Goal: Information Seeking & Learning: Learn about a topic

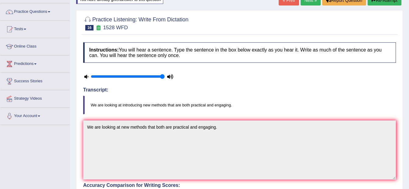
scroll to position [14, 0]
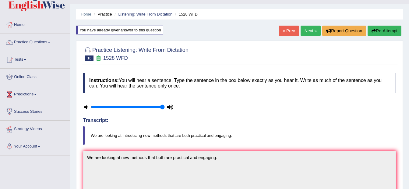
click at [307, 31] on link "Next »" at bounding box center [310, 31] width 20 height 10
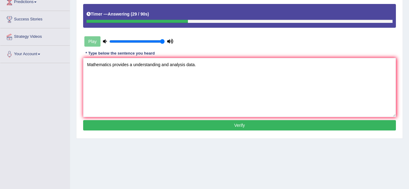
type textarea "Mathematics provides a understanding and analysis data."
click at [145, 126] on button "Verify" at bounding box center [239, 125] width 313 height 10
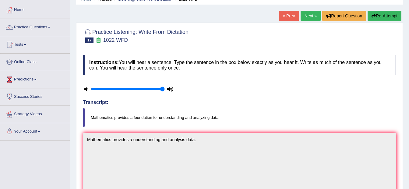
scroll to position [15, 0]
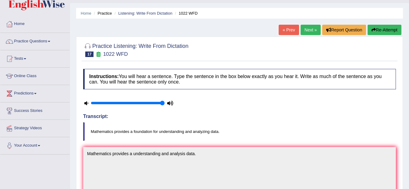
click at [308, 30] on link "Next »" at bounding box center [310, 30] width 20 height 10
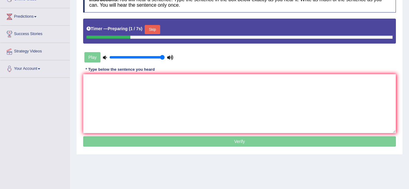
scroll to position [91, 0]
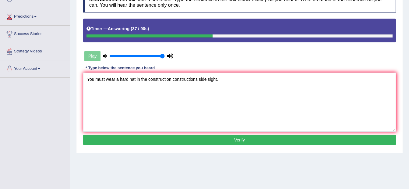
type textarea "You must wear a hard hat in the construction constructions side sight."
click at [125, 138] on button "Verify" at bounding box center [239, 140] width 313 height 10
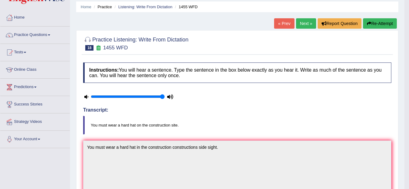
scroll to position [11, 0]
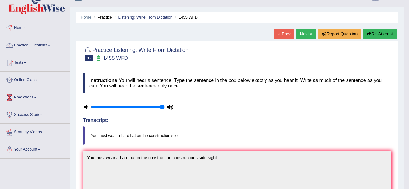
click at [299, 33] on link "Next »" at bounding box center [306, 34] width 20 height 10
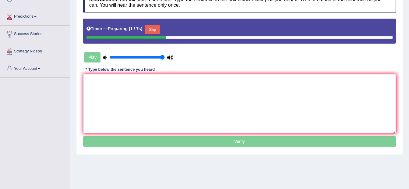
click at [199, 85] on textarea at bounding box center [239, 103] width 313 height 59
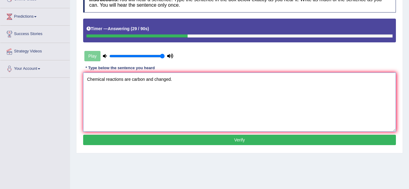
type textarea "Chemical reactions are carbon and changed."
click at [153, 139] on button "Verify" at bounding box center [239, 140] width 313 height 10
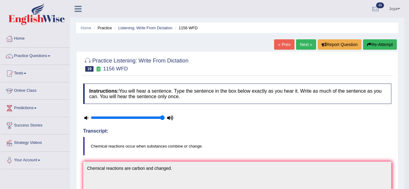
click at [377, 41] on button "Re-Attempt" at bounding box center [380, 44] width 34 height 10
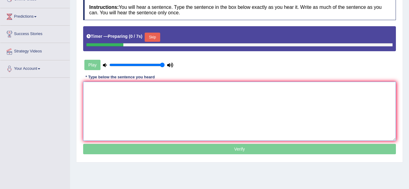
click at [110, 95] on textarea at bounding box center [239, 111] width 313 height 59
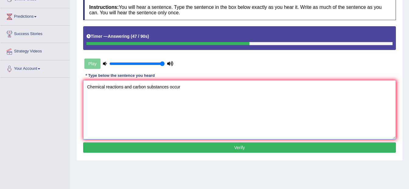
click at [124, 86] on textarea "Chemical reactions and carbon substances occur" at bounding box center [239, 109] width 313 height 59
click at [153, 89] on textarea "Chemical reactions occur when and carbon substances occur" at bounding box center [239, 109] width 313 height 59
click at [154, 88] on textarea "Chemical reactions occur when and carbon substances occur" at bounding box center [239, 109] width 313 height 59
click at [198, 88] on textarea "Chemical reactions occur when carbon substances occur" at bounding box center [239, 109] width 313 height 59
type textarea "Chemical reactions occur when carbon substances and changed."
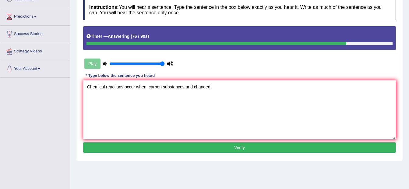
click at [181, 149] on button "Verify" at bounding box center [239, 147] width 313 height 10
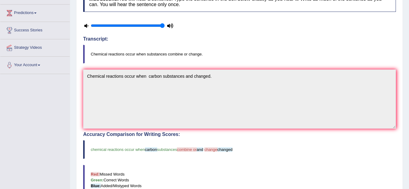
scroll to position [30, 0]
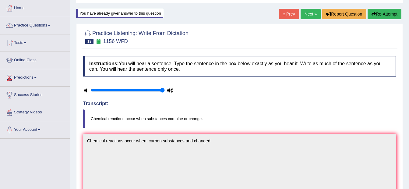
click at [313, 14] on link "Next »" at bounding box center [310, 14] width 20 height 10
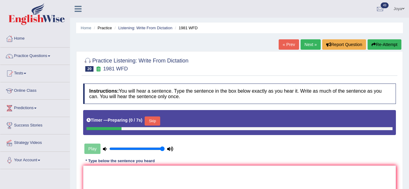
scroll to position [91, 0]
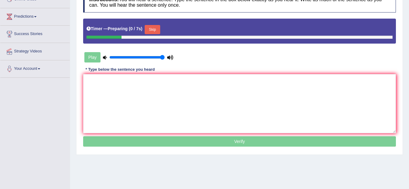
click at [181, 107] on textarea at bounding box center [239, 103] width 313 height 59
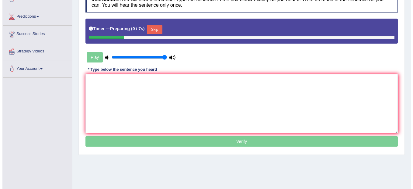
scroll to position [0, 0]
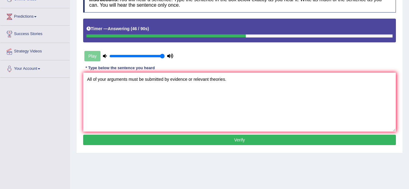
type textarea "All of your arguments must be submitted by evidence or relevant theories."
click at [191, 142] on button "Verify" at bounding box center [239, 140] width 313 height 10
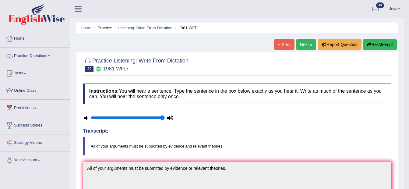
click at [303, 46] on link "Next »" at bounding box center [306, 44] width 20 height 10
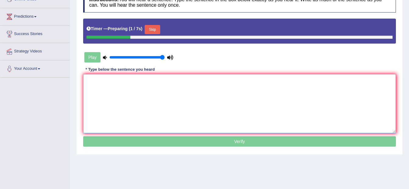
click at [230, 92] on textarea at bounding box center [239, 103] width 313 height 59
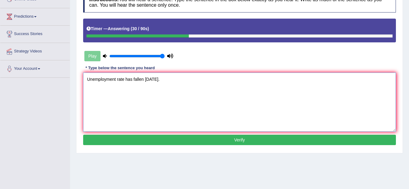
type textarea "Unemployment rate has fallen in two years."
click at [184, 138] on button "Verify" at bounding box center [239, 140] width 313 height 10
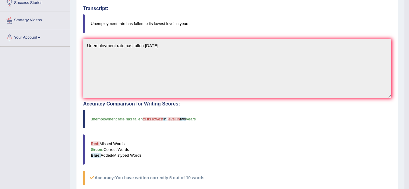
scroll to position [41, 0]
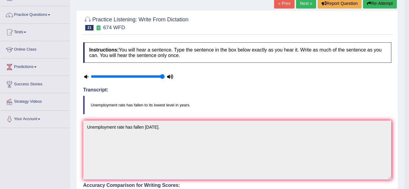
click at [378, 6] on button "Re-Attempt" at bounding box center [380, 3] width 34 height 10
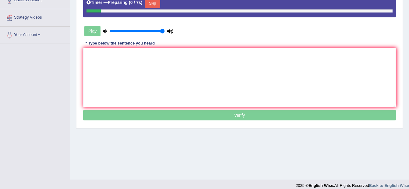
scroll to position [131, 0]
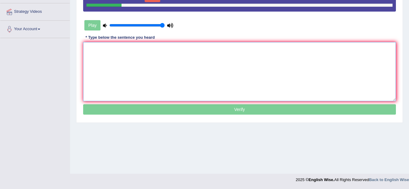
click at [228, 77] on textarea at bounding box center [239, 71] width 313 height 59
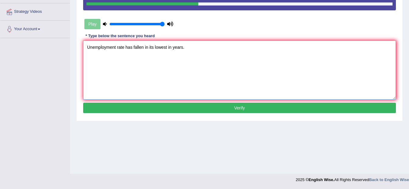
type textarea "Unemployment rate has fallen in its lowest in years."
click at [112, 107] on button "Verify" at bounding box center [239, 108] width 313 height 10
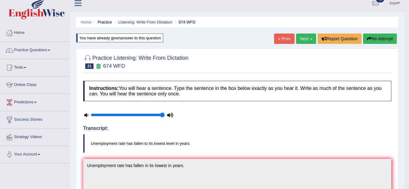
scroll to position [0, 0]
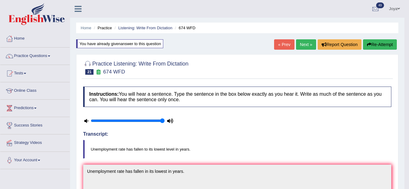
click at [304, 41] on link "Next »" at bounding box center [306, 44] width 20 height 10
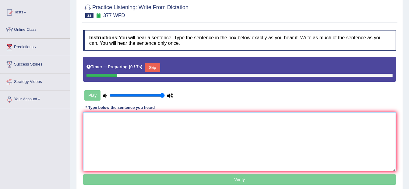
click at [176, 129] on textarea at bounding box center [239, 141] width 313 height 59
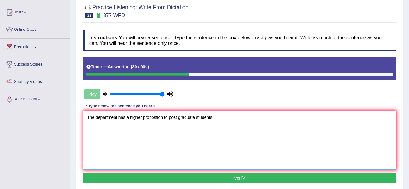
click at [155, 117] on textarea "The department has a higher propostion to post graduate students." at bounding box center [239, 139] width 313 height 59
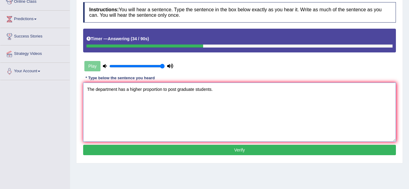
scroll to position [122, 0]
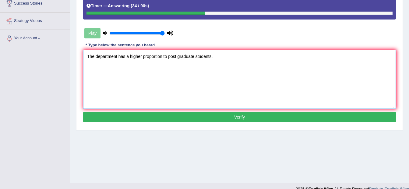
type textarea "The department has a higher proportion to post graduate students."
click at [211, 120] on button "Verify" at bounding box center [239, 117] width 313 height 10
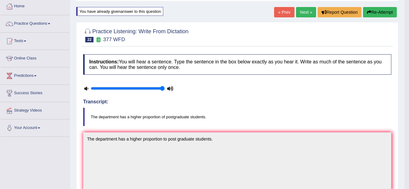
scroll to position [0, 0]
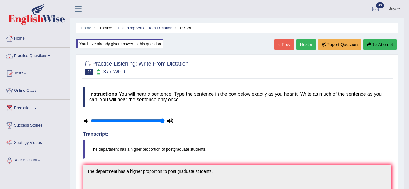
click at [298, 46] on link "Next »" at bounding box center [306, 44] width 20 height 10
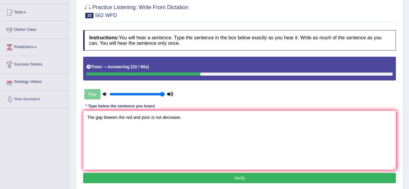
type textarea "The gap btween the red and poor is not decrease."
click at [125, 174] on button "Verify" at bounding box center [239, 178] width 313 height 10
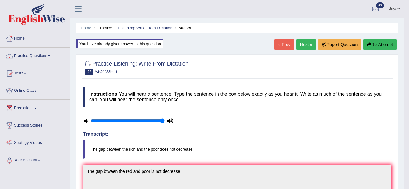
click at [367, 44] on icon "button" at bounding box center [369, 44] width 4 height 4
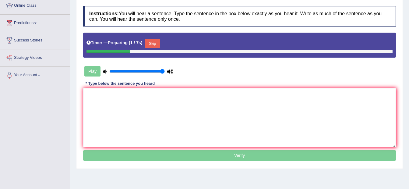
scroll to position [85, 0]
click at [168, 118] on textarea at bounding box center [239, 117] width 313 height 59
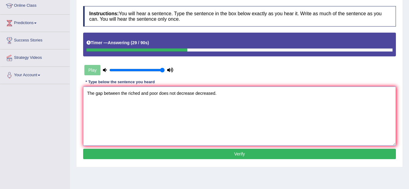
type textarea "The gap between the riched and poor does not decrease decreased."
click at [172, 157] on button "Verify" at bounding box center [239, 154] width 313 height 10
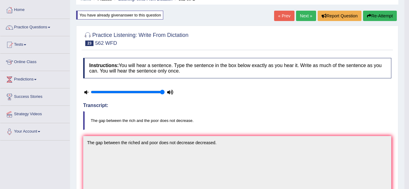
scroll to position [0, 0]
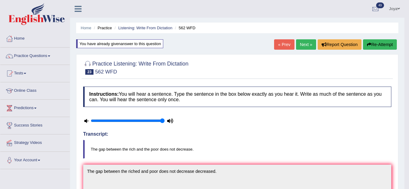
click at [312, 43] on link "Next »" at bounding box center [306, 44] width 20 height 10
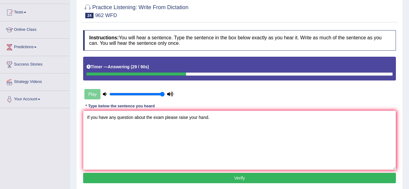
click at [132, 117] on textarea "If you have any question about the exam please raise your hand." at bounding box center [239, 139] width 313 height 59
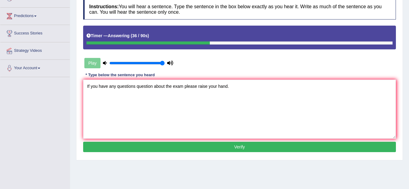
scroll to position [122, 0]
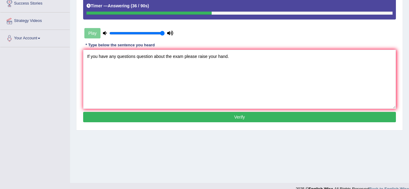
type textarea "If you have any questions question about the exam please raise your hand."
click at [139, 114] on button "Verify" at bounding box center [239, 117] width 313 height 10
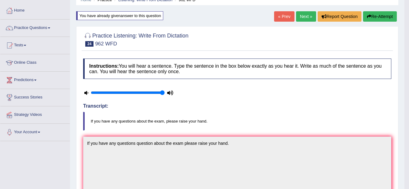
scroll to position [14, 0]
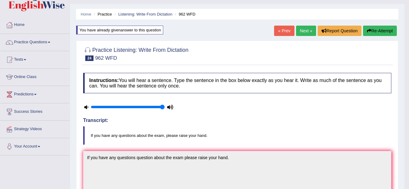
click at [298, 32] on link "Next »" at bounding box center [306, 31] width 20 height 10
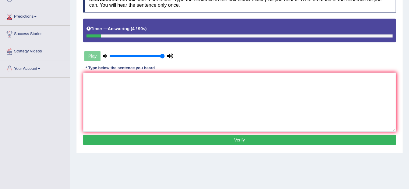
type textarea "S"
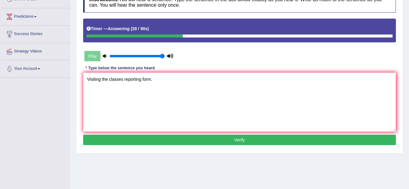
type textarea "Visiting the classes reporting form."
click at [203, 137] on button "Verify" at bounding box center [239, 140] width 313 height 10
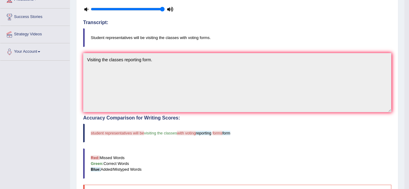
scroll to position [30, 0]
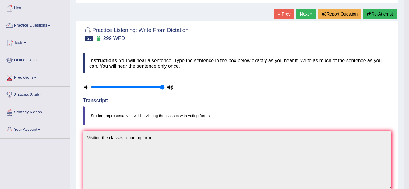
click at [300, 16] on link "Next »" at bounding box center [306, 14] width 20 height 10
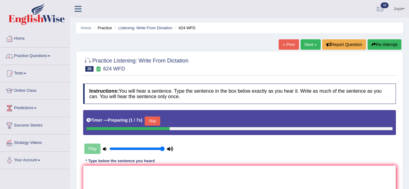
click at [279, 45] on link "« Prev" at bounding box center [289, 44] width 20 height 10
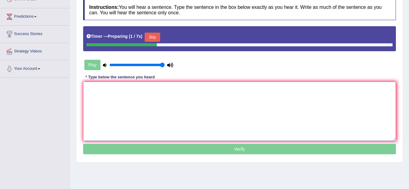
click at [232, 96] on textarea at bounding box center [239, 111] width 313 height 59
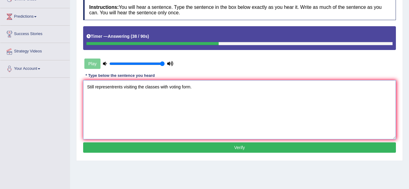
type textarea "Still representrents visiting the classes with voting form."
click at [231, 144] on button "Verify" at bounding box center [239, 147] width 313 height 10
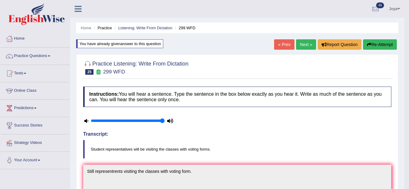
click at [372, 43] on button "Re-Attempt" at bounding box center [380, 44] width 34 height 10
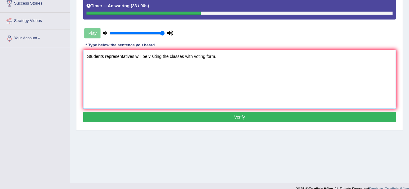
type textarea "Students representatives will be visiting the classes with voting form."
click at [211, 115] on button "Verify" at bounding box center [239, 117] width 313 height 10
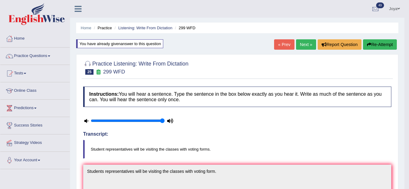
click at [301, 45] on link "Next »" at bounding box center [306, 44] width 20 height 10
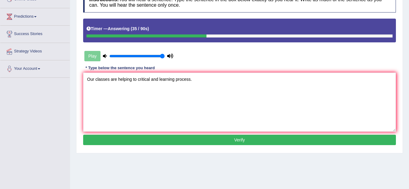
type textarea "Our classes are helping to critical and learning process."
click at [166, 140] on button "Verify" at bounding box center [239, 140] width 313 height 10
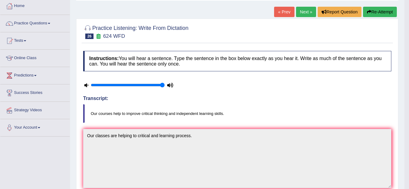
scroll to position [30, 0]
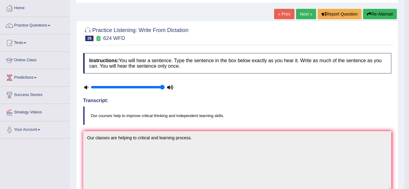
click at [366, 10] on button "Re-Attempt" at bounding box center [380, 14] width 34 height 10
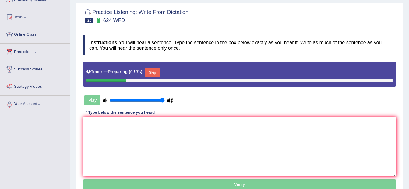
scroll to position [91, 0]
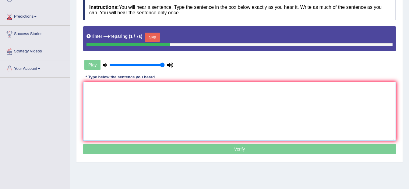
click at [110, 93] on textarea at bounding box center [239, 111] width 313 height 59
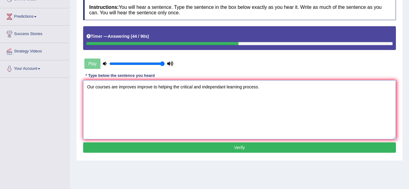
type textarea "Our courses are improves improve to helping the critical and independant learni…"
click at [103, 142] on button "Verify" at bounding box center [239, 147] width 313 height 10
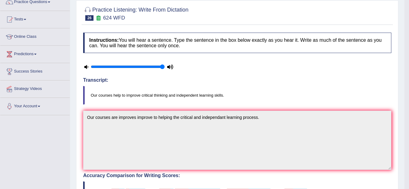
scroll to position [0, 0]
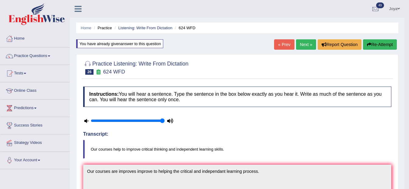
click at [370, 42] on button "Re-Attempt" at bounding box center [380, 44] width 34 height 10
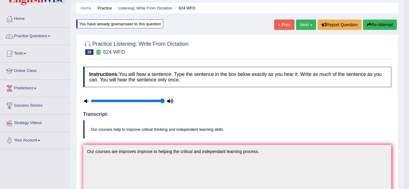
scroll to position [98, 0]
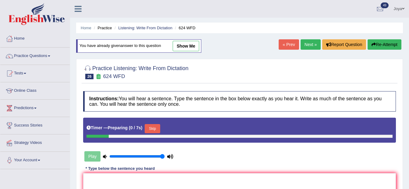
scroll to position [103, 0]
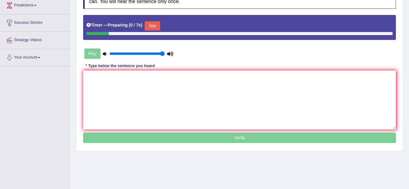
click at [198, 88] on textarea at bounding box center [239, 99] width 313 height 59
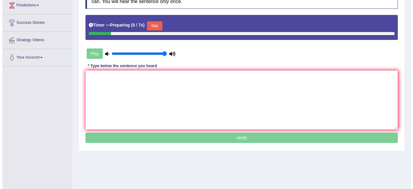
scroll to position [0, 0]
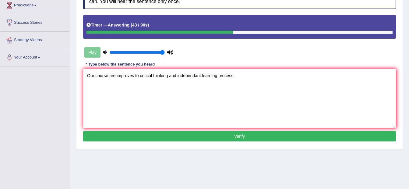
type textarea "Our course are improves to critical thinking and independant learning process."
click at [227, 137] on button "Verify" at bounding box center [239, 136] width 313 height 10
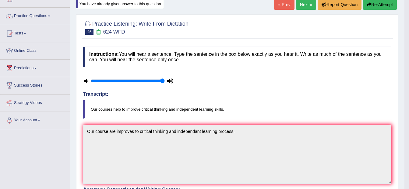
scroll to position [11, 0]
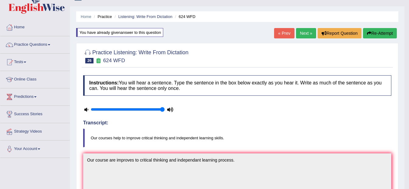
click at [375, 32] on button "Re-Attempt" at bounding box center [380, 33] width 34 height 10
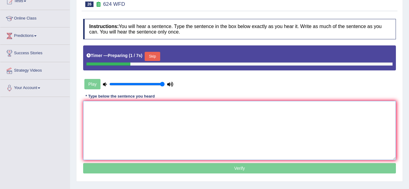
click at [154, 123] on textarea at bounding box center [239, 130] width 313 height 59
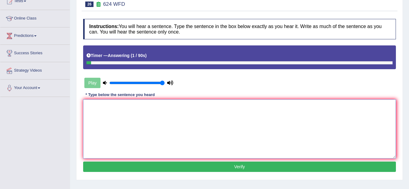
type textarea "o"
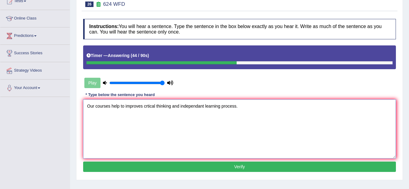
type textarea "Our courses help to improves crtical thinking and independant learning process."
click at [149, 170] on button "Verify" at bounding box center [239, 166] width 313 height 10
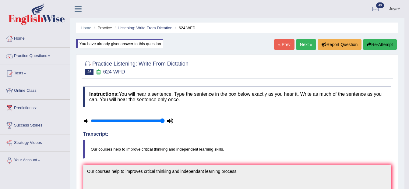
click at [303, 44] on link "Next »" at bounding box center [306, 44] width 20 height 10
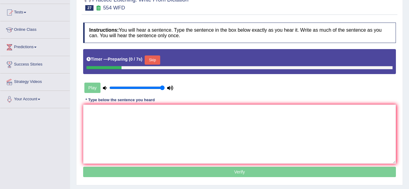
scroll to position [61, 0]
click at [186, 131] on textarea at bounding box center [239, 133] width 313 height 59
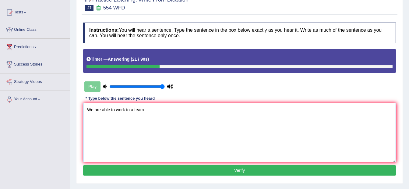
type textarea "We are able to work to a team."
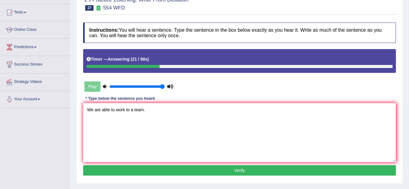
click at [179, 165] on button "Verify" at bounding box center [239, 170] width 313 height 10
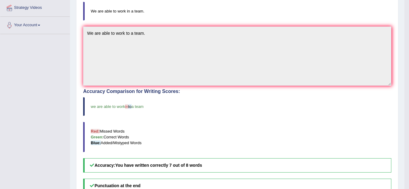
scroll to position [152, 0]
